Goal: Task Accomplishment & Management: Complete application form

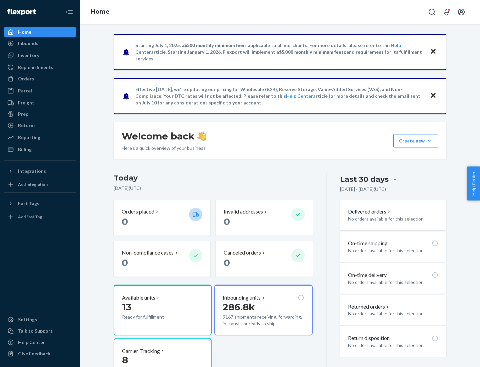
click at [429, 141] on button "Create new Create new inbound Create new order Create new product" at bounding box center [415, 140] width 45 height 13
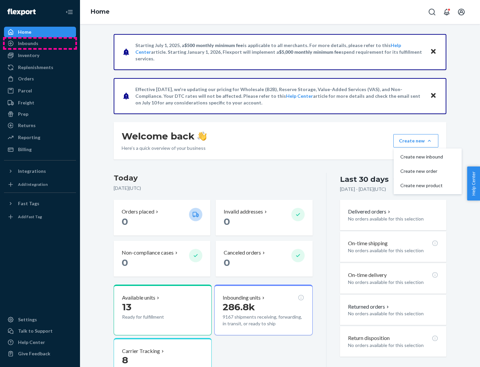
click at [40, 43] on div "Inbounds" at bounding box center [40, 43] width 71 height 9
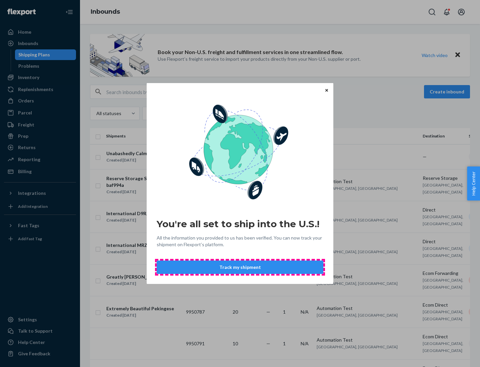
click at [240, 267] on button "Track my shipment" at bounding box center [240, 266] width 167 height 13
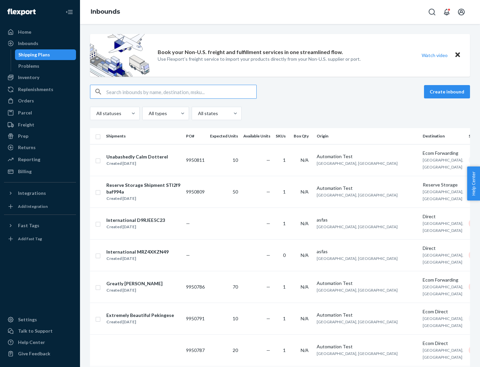
click at [448, 92] on button "Create inbound" at bounding box center [447, 91] width 46 height 13
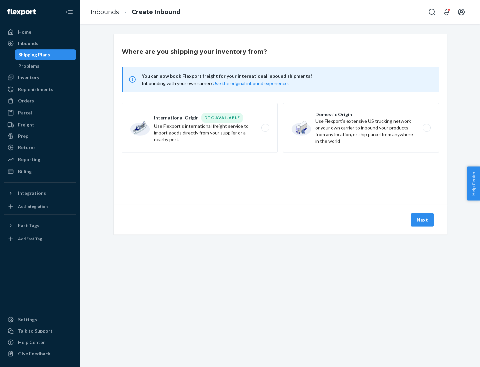
click at [200, 128] on label "International Origin DTC Available Use Flexport's international freight service…" at bounding box center [200, 128] width 156 height 50
click at [265, 128] on input "International Origin DTC Available Use Flexport's international freight service…" at bounding box center [267, 128] width 4 height 4
radio input "true"
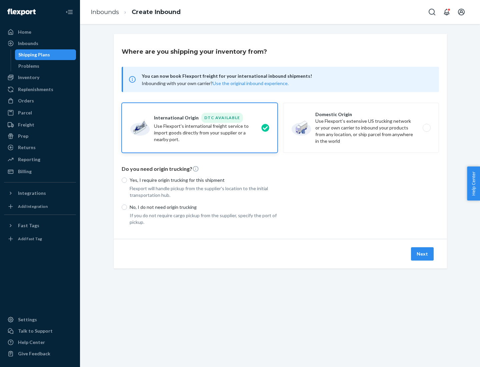
click at [204, 207] on p "No, I do not need origin trucking" at bounding box center [204, 207] width 148 height 7
click at [127, 207] on input "No, I do not need origin trucking" at bounding box center [124, 206] width 5 height 5
radio input "true"
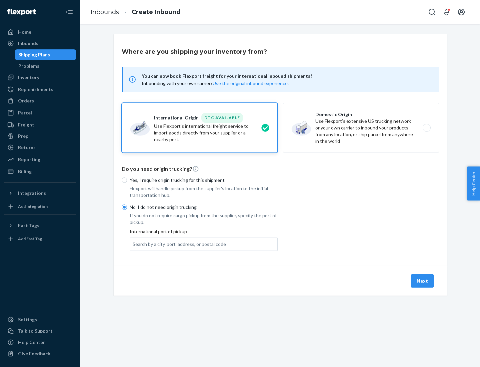
click at [178, 244] on div "Search by a city, port, address, or postal code" at bounding box center [179, 244] width 93 height 7
click at [133, 244] on input "Search by a city, port, address, or postal code" at bounding box center [133, 244] width 1 height 7
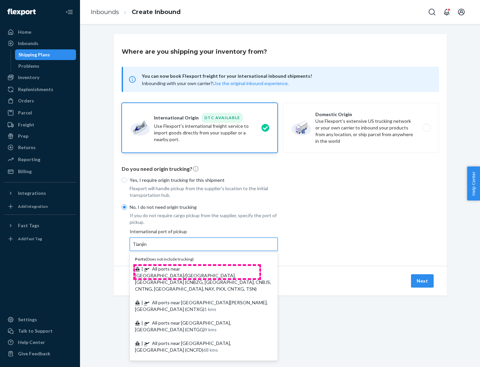
click at [197, 268] on span "| All ports near [GEOGRAPHIC_DATA]/[GEOGRAPHIC_DATA], [GEOGRAPHIC_DATA] (CNBZG,…" at bounding box center [203, 279] width 136 height 26
click at [147, 247] on input "Tianjin" at bounding box center [140, 244] width 15 height 7
type input "All ports near [GEOGRAPHIC_DATA]/[GEOGRAPHIC_DATA], [GEOGRAPHIC_DATA] (CNBZG, […"
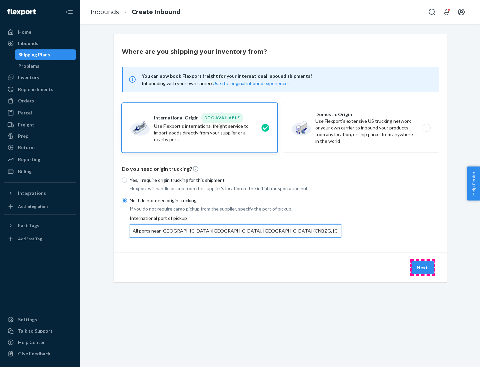
click at [423, 267] on button "Next" at bounding box center [422, 267] width 23 height 13
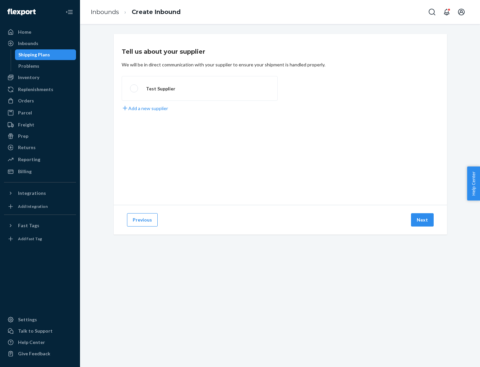
click at [200, 88] on label "Test Supplier" at bounding box center [200, 88] width 156 height 25
click at [134, 88] on input "Test Supplier" at bounding box center [132, 88] width 4 height 4
radio input "true"
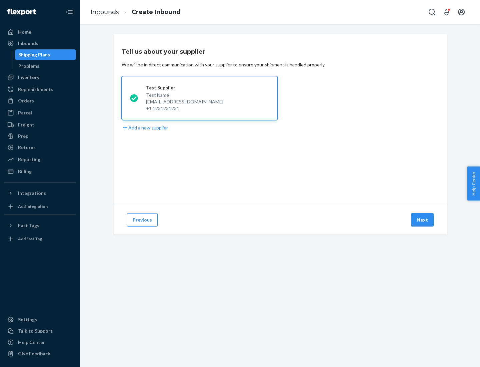
click at [423, 220] on button "Next" at bounding box center [422, 219] width 23 height 13
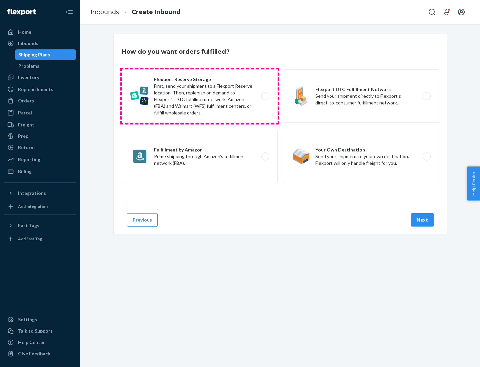
click at [200, 96] on label "Flexport Reserve Storage First, send your shipment to a Flexport Reserve locati…" at bounding box center [200, 95] width 156 height 53
click at [265, 96] on input "Flexport Reserve Storage First, send your shipment to a Flexport Reserve locati…" at bounding box center [267, 96] width 4 height 4
radio input "true"
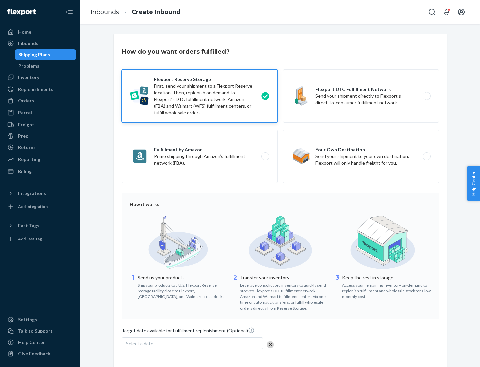
scroll to position [55, 0]
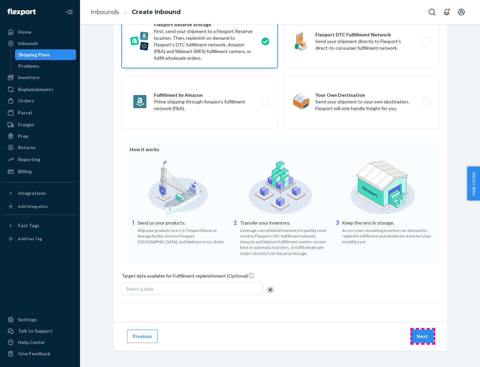
click at [423, 336] on button "Next" at bounding box center [422, 335] width 23 height 13
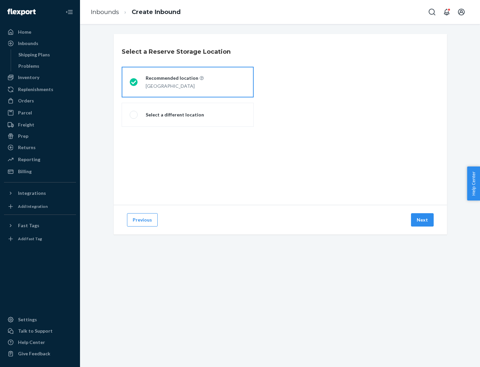
click at [188, 82] on div "[GEOGRAPHIC_DATA]" at bounding box center [175, 85] width 58 height 8
click at [134, 82] on input "Recommended location [GEOGRAPHIC_DATA]" at bounding box center [132, 82] width 4 height 4
click at [423, 220] on button "Next" at bounding box center [422, 219] width 23 height 13
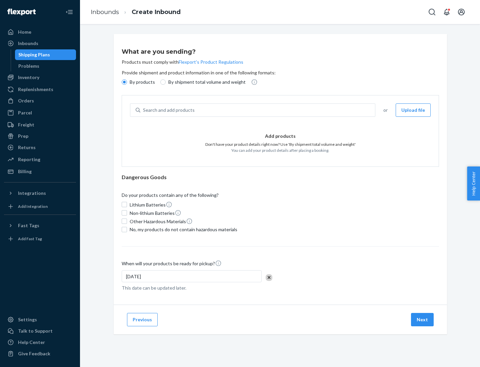
click at [258, 110] on div "Search and add products" at bounding box center [257, 110] width 235 height 12
click at [144, 110] on input "Search and add products" at bounding box center [143, 110] width 1 height 7
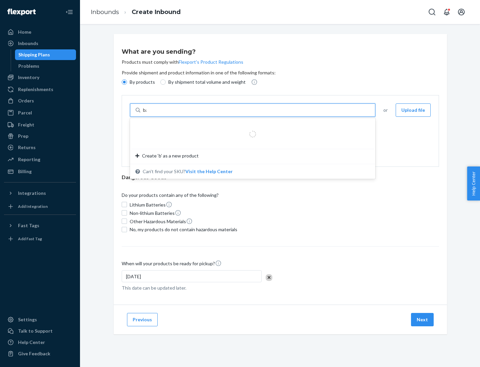
type input "basic"
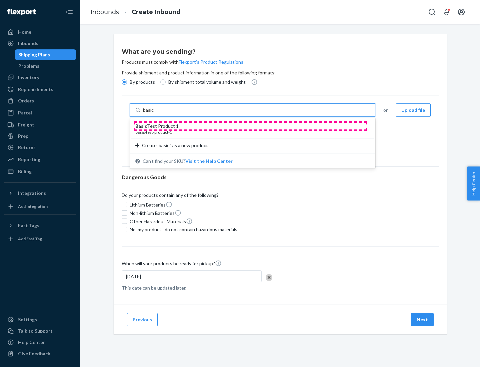
click at [250, 126] on div "Basic Test Product 1" at bounding box center [249, 126] width 229 height 7
click at [155, 113] on input "basic" at bounding box center [149, 110] width 12 height 7
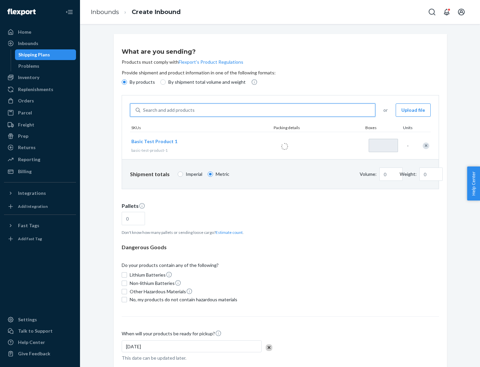
type input "1"
type input "1.09"
type input "3.27"
type input "3"
type input "0.01"
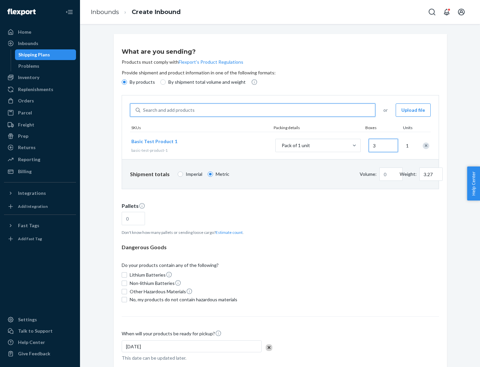
type input "32.66"
type input "30"
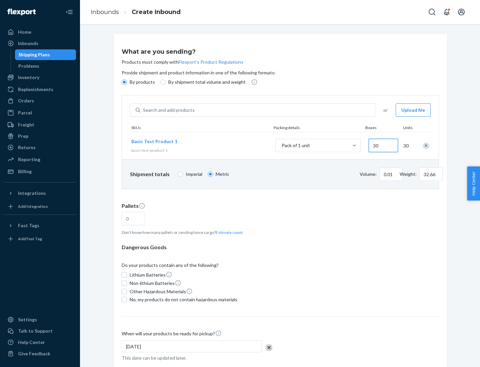
type input "0.07"
type input "326.59"
type input "300"
type input "0.68"
type input "3265.86"
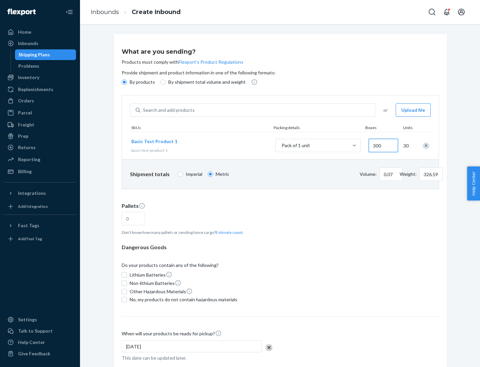
type input "3000"
type input "1.09"
type input "1"
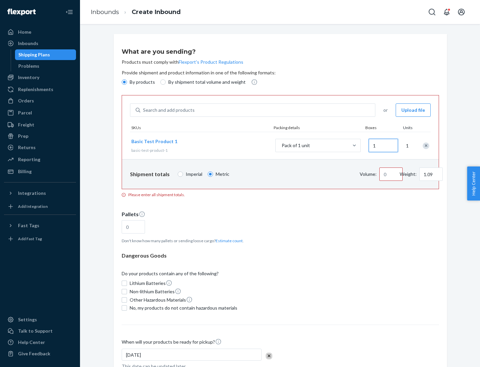
type input "10.89"
type input "10"
type input "0.02"
type input "108.86"
type input "100"
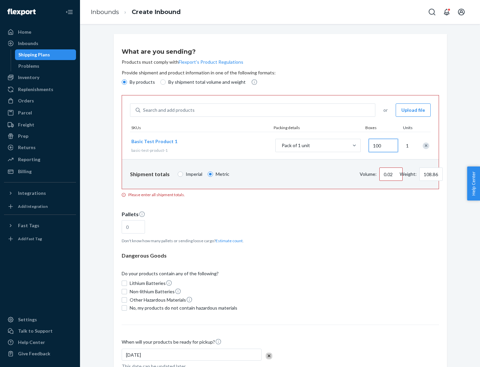
type input "0.23"
type input "1088.62"
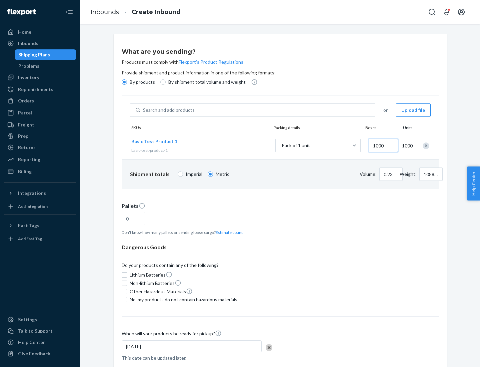
scroll to position [23, 0]
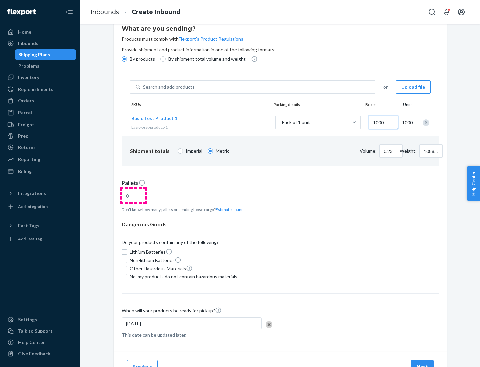
type input "1000"
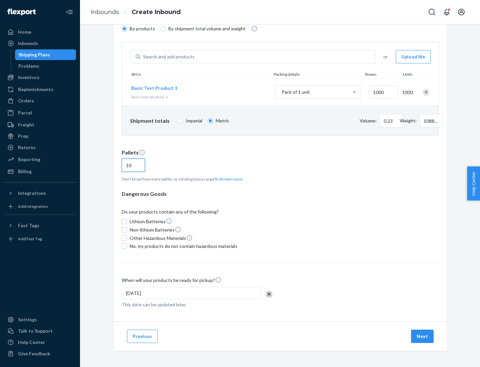
type input "10"
click at [182, 246] on span "No, my products do not contain hazardous materials" at bounding box center [184, 246] width 108 height 7
click at [127, 246] on input "No, my products do not contain hazardous materials" at bounding box center [124, 245] width 5 height 5
checkbox input "true"
click at [423, 336] on button "Next" at bounding box center [422, 335] width 23 height 13
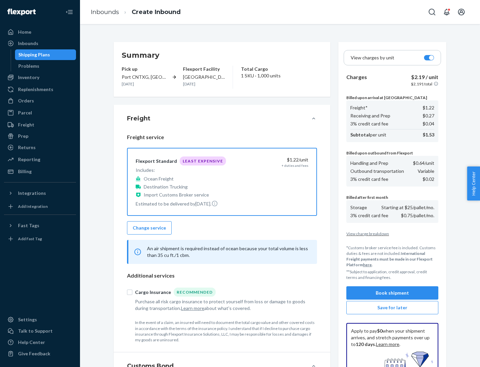
scroll to position [97, 0]
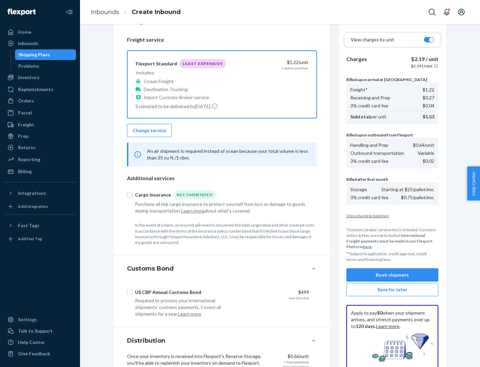
click at [392, 275] on button "Book shipment" at bounding box center [392, 274] width 92 height 13
